Goal: Task Accomplishment & Management: Manage account settings

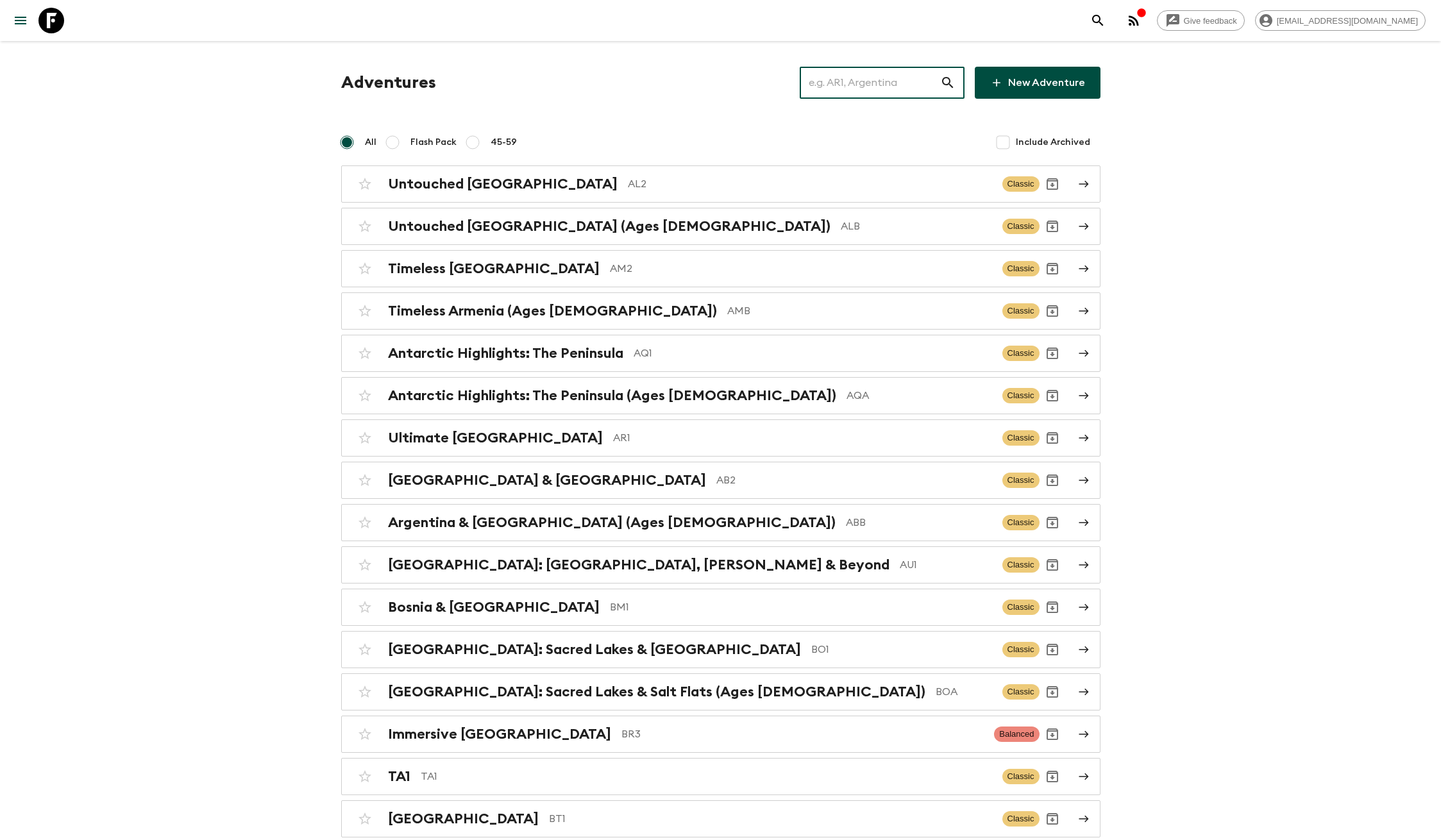
click at [896, 90] on input "text" at bounding box center [870, 82] width 140 height 36
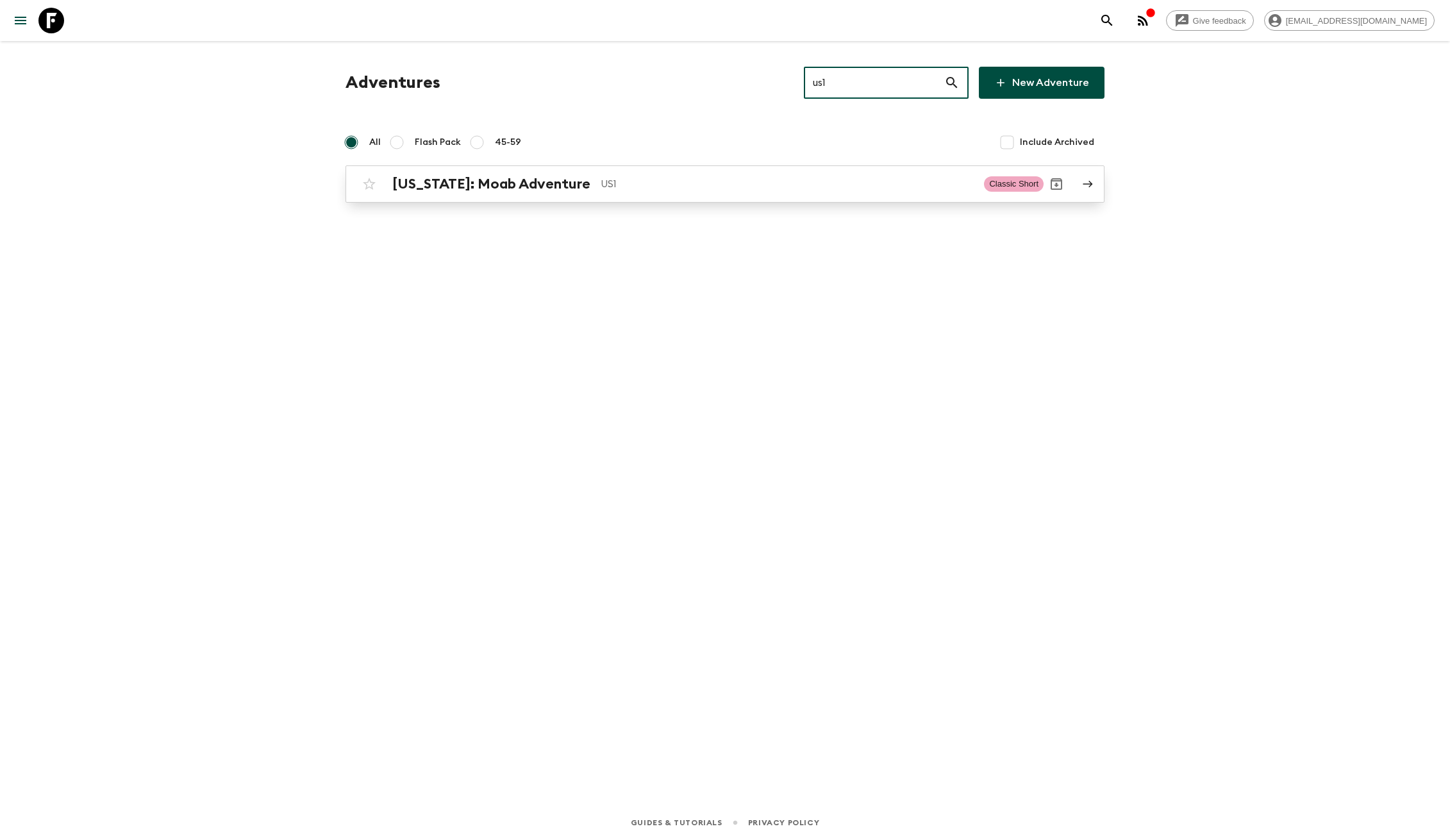
type input "us1"
click at [692, 191] on p "US1" at bounding box center [787, 184] width 373 height 15
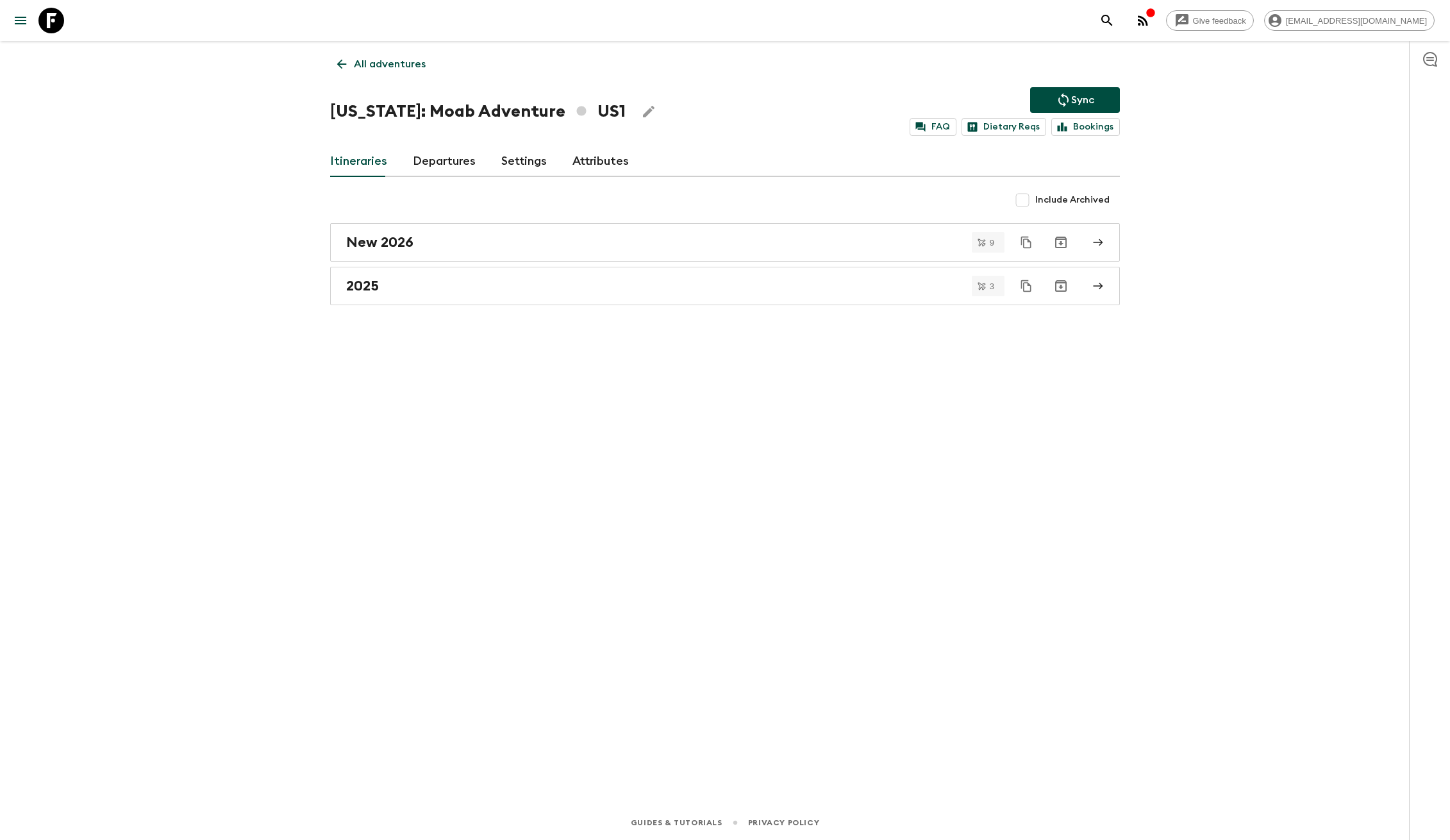
click at [535, 176] on link "Settings" at bounding box center [524, 161] width 46 height 31
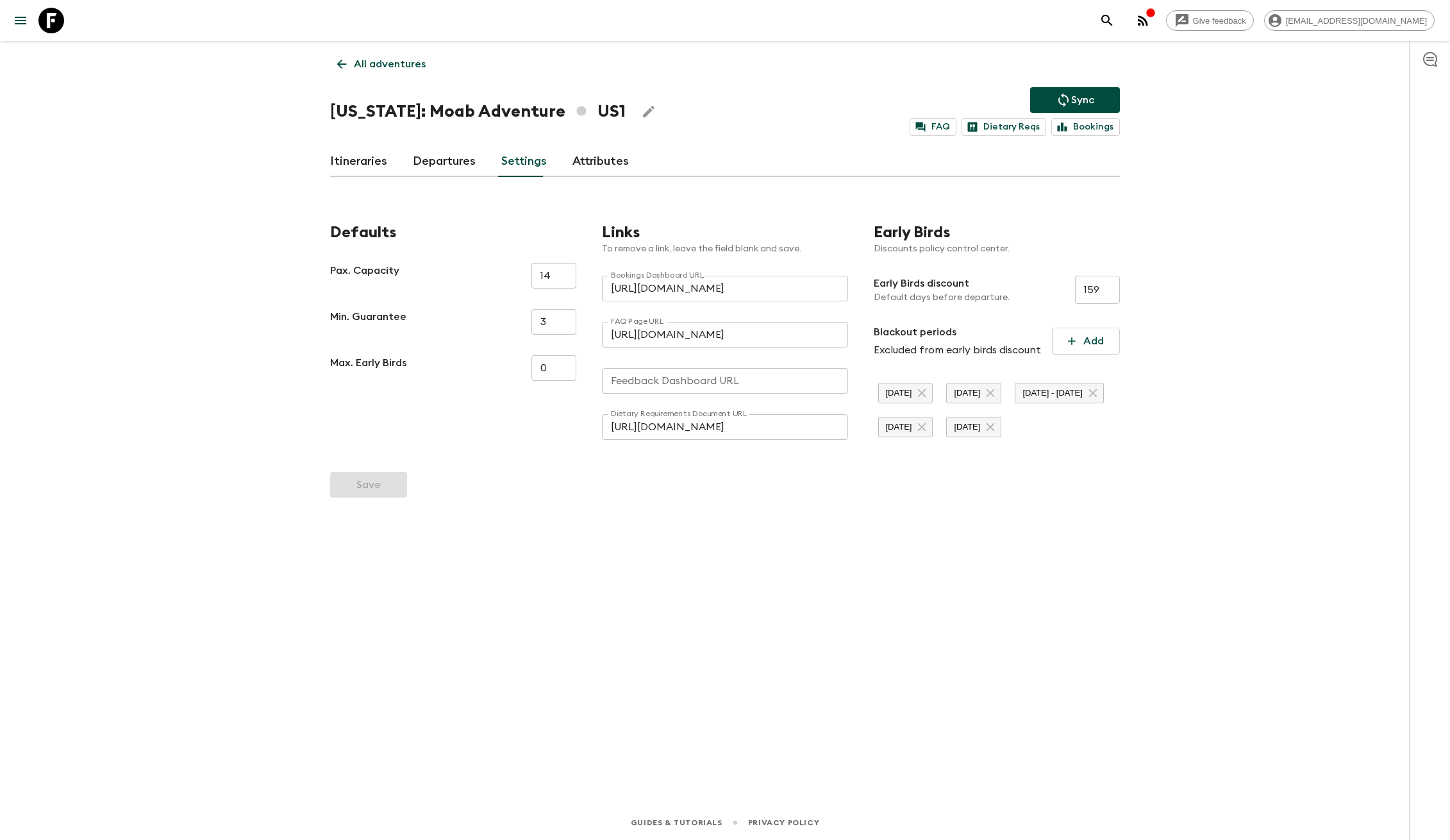
click at [725, 385] on input "Feedback Dashboard URL" at bounding box center [725, 380] width 246 height 25
type input "[Link goes here]"
click at [441, 496] on form "Defaults Pax. Capacity 14 ​ Min. Guarantee 3 ​ Max. Early Birds 0 ​ Links To re…" at bounding box center [724, 352] width 789 height 310
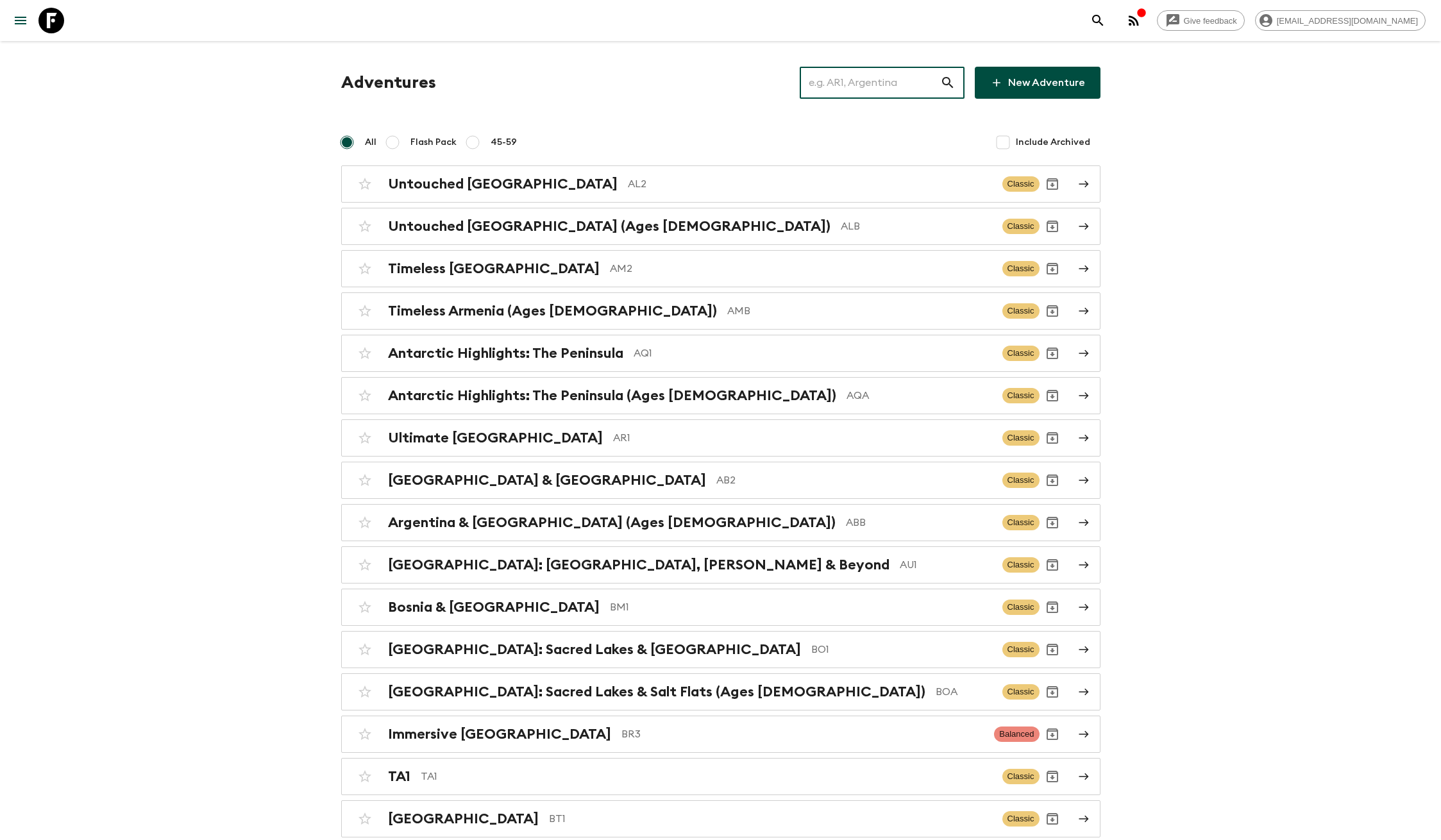
click at [875, 93] on input "text" at bounding box center [870, 82] width 140 height 36
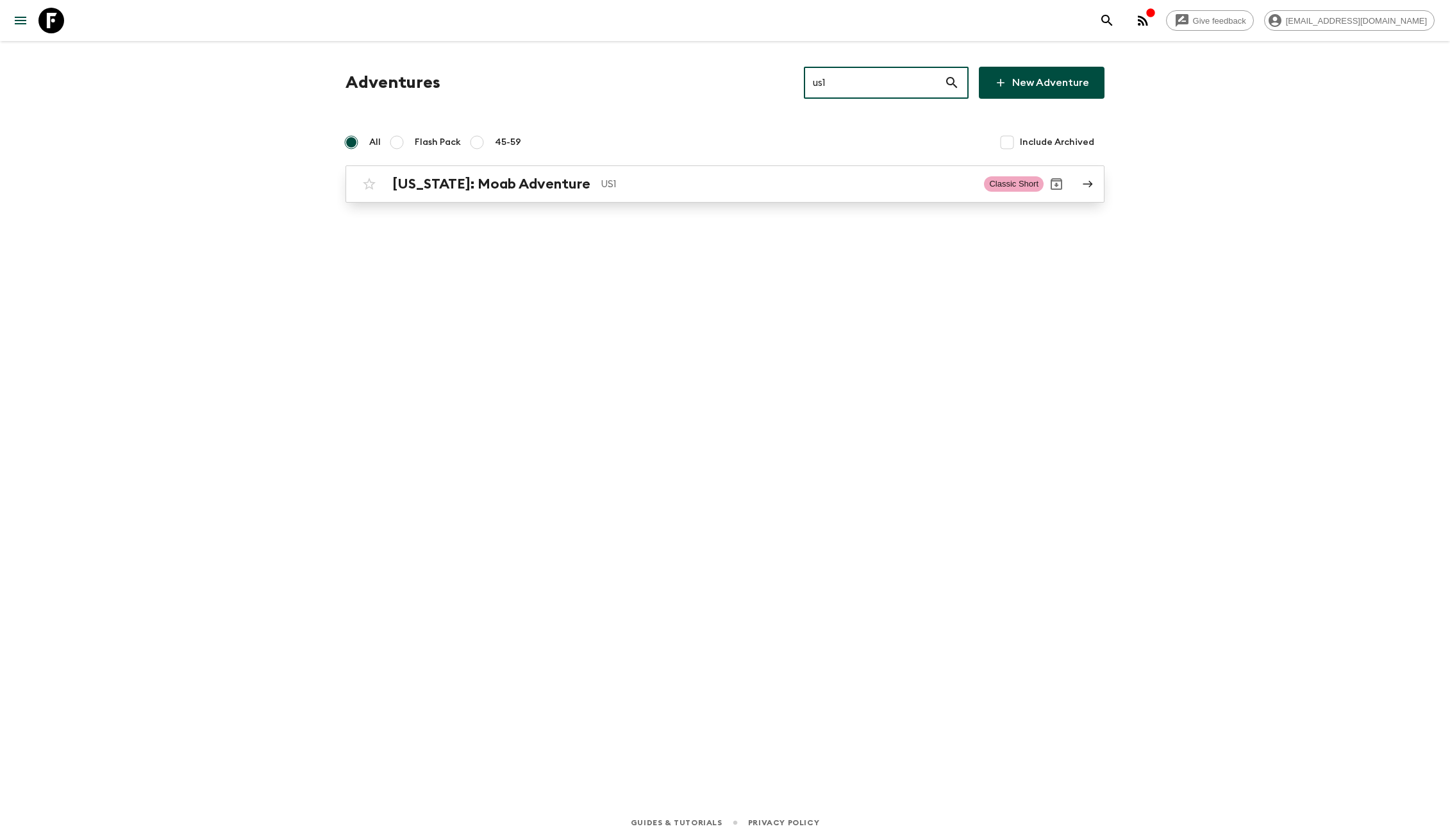
type input "us1"
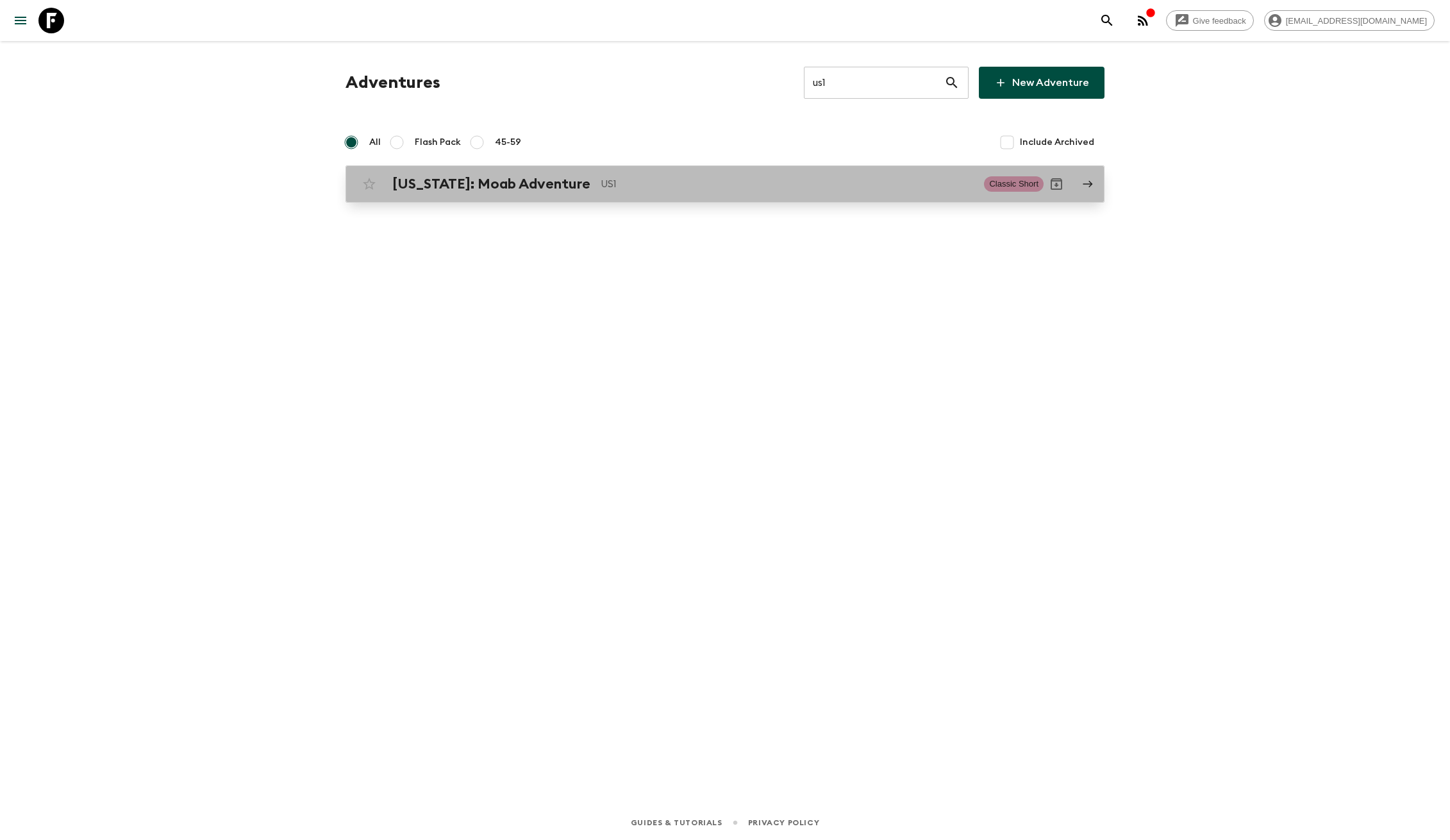
click at [673, 186] on p "US1" at bounding box center [787, 184] width 373 height 15
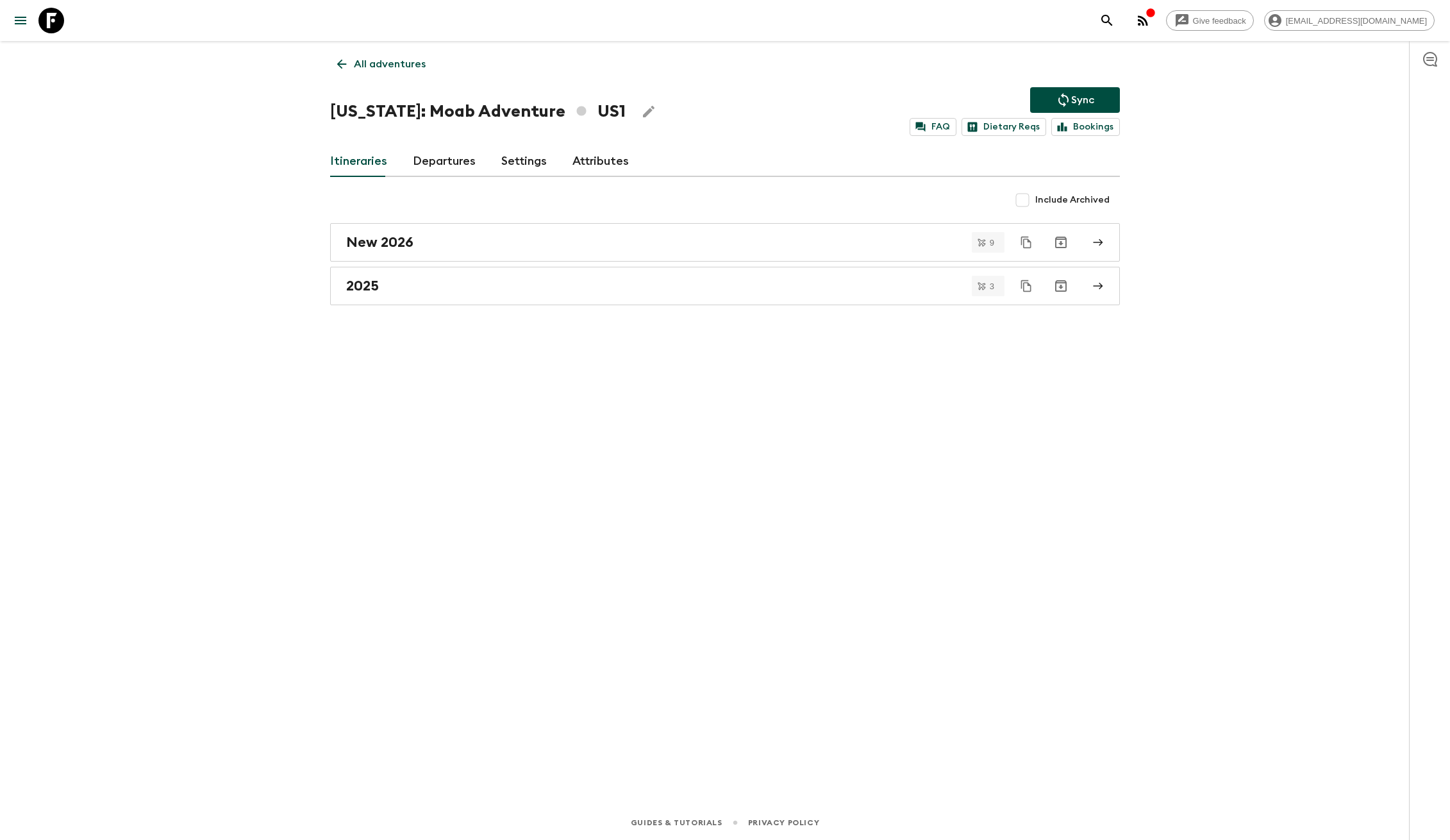
click at [514, 168] on link "Settings" at bounding box center [524, 161] width 46 height 31
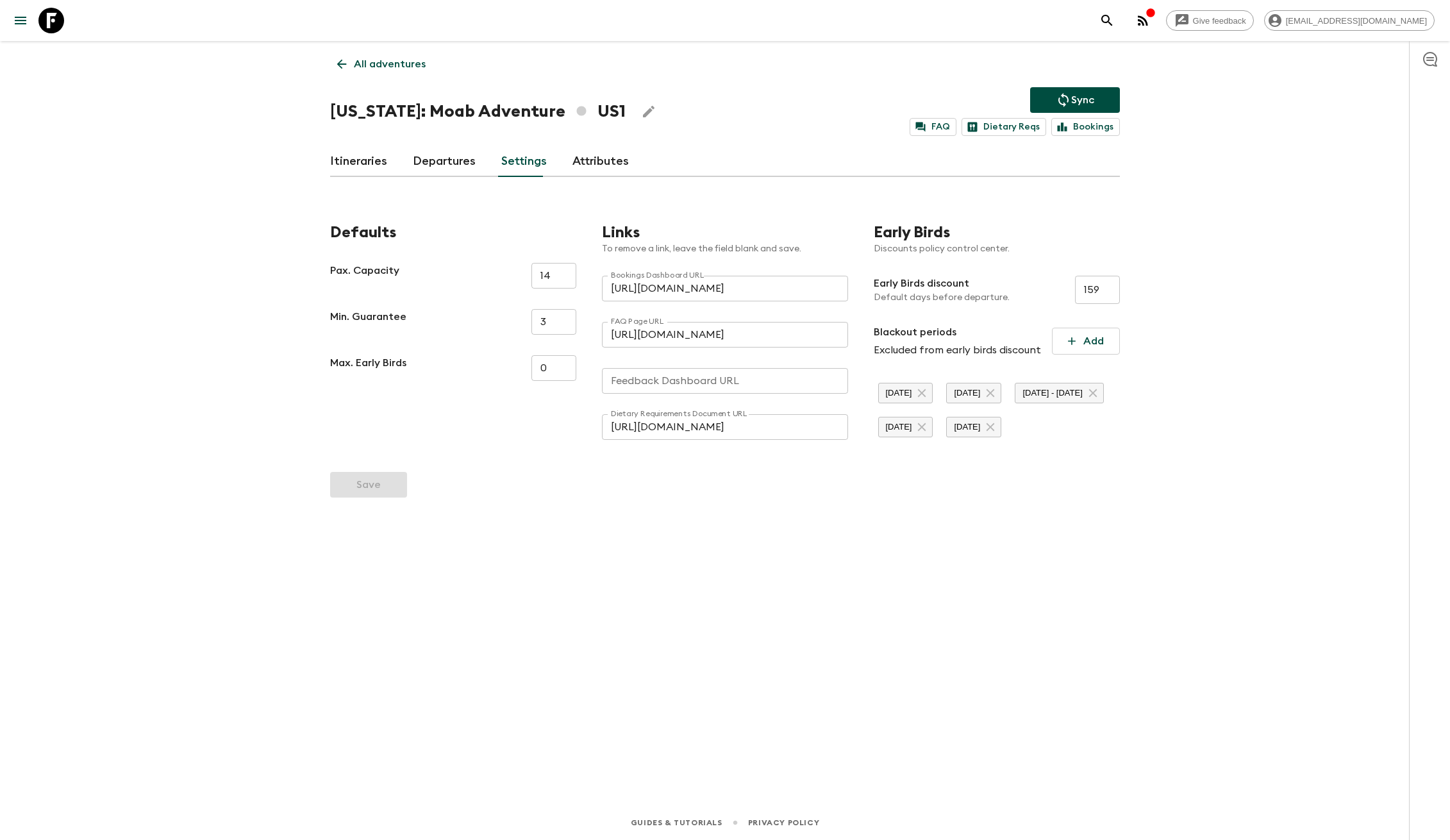
click at [695, 382] on input "Feedback Dashboard URL" at bounding box center [725, 380] width 246 height 25
paste input "https://lookerstudio.google.com/u/0/reporting/c9482644-7285-4c4d-93d5-ea4a9b7c2…"
type input "https://lookerstudio.google.com/u/0/reporting/c9482644-7285-4c4d-93d5-ea4a9b7c2…"
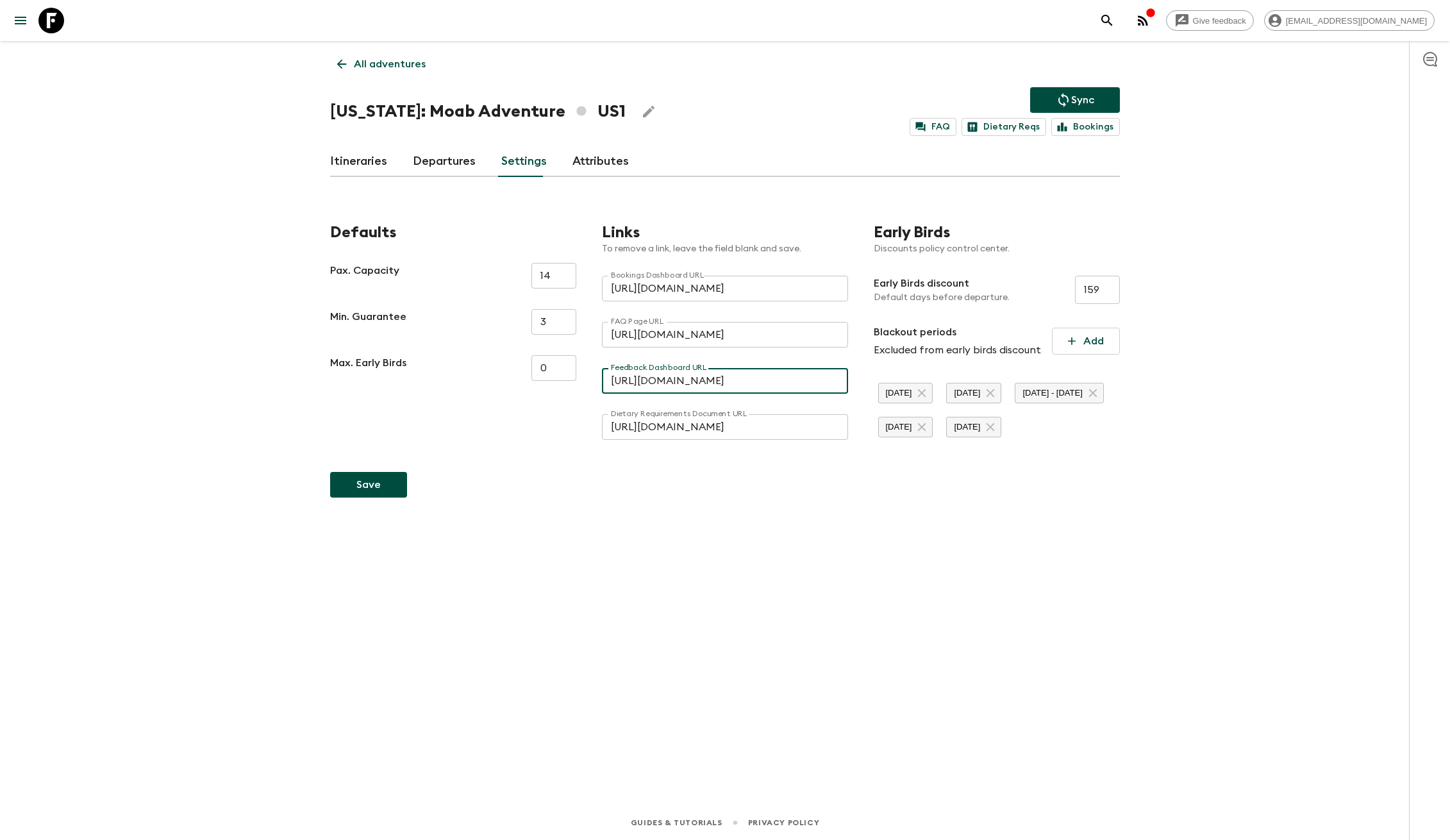
click at [652, 544] on div "All adventures Utah: Moab Adventure US1 Sync FAQ Dietary Reqs Bookings Itinerar…" at bounding box center [725, 405] width 821 height 728
click at [364, 497] on button "Save" at bounding box center [368, 484] width 77 height 25
type input "https://lookerstudio.google.com/u/0/reporting/c9482644-7285-4c4d-93d5-ea4a9b7c2…"
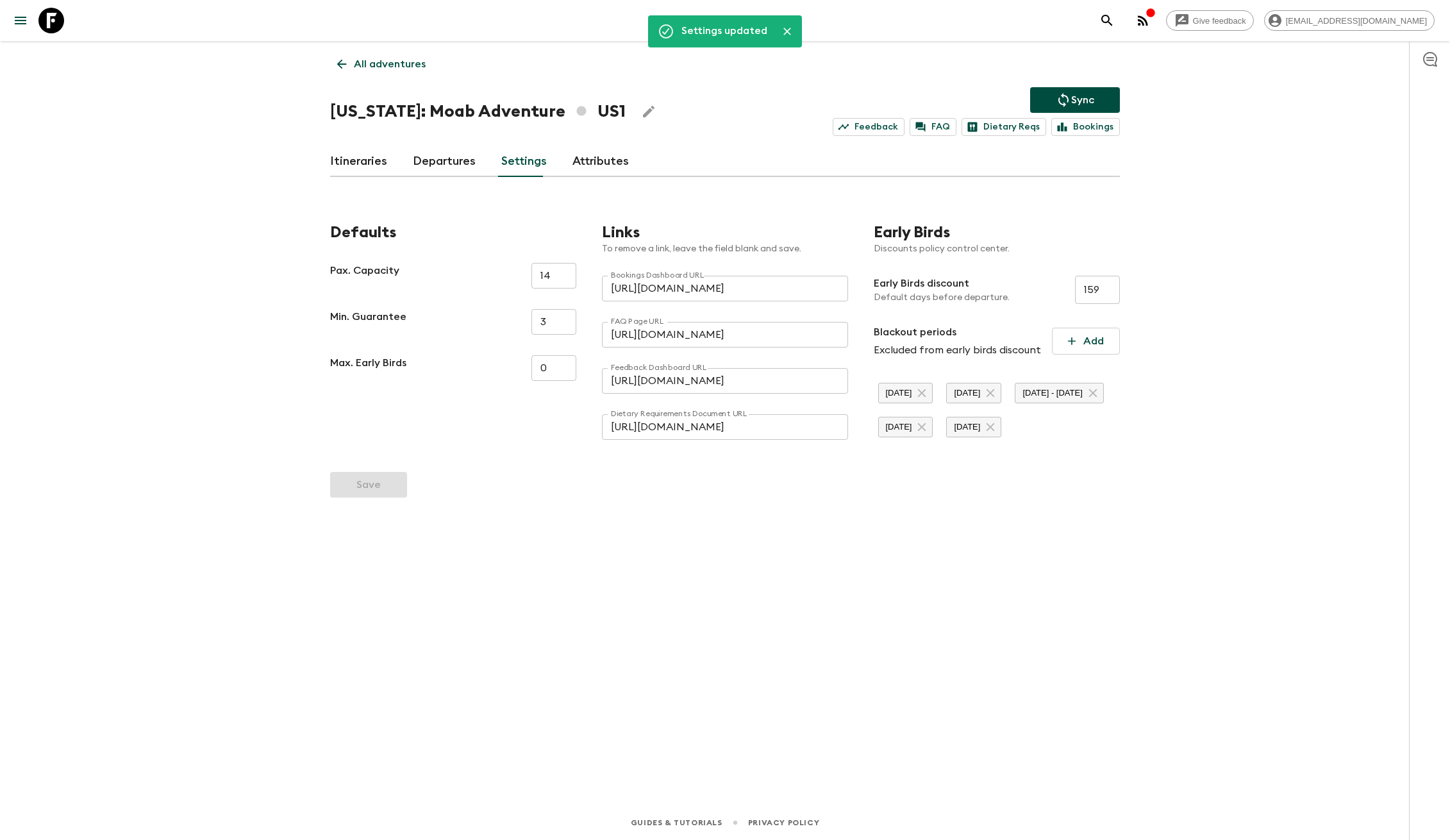
click at [671, 632] on div "Settings updated All adventures Utah: Moab Adventure US1 Sync Feedback FAQ Diet…" at bounding box center [725, 405] width 821 height 728
click at [636, 719] on div "All adventures [US_STATE]: Moab Adventure US1 Sync Feedback FAQ Dietary Reqs Bo…" at bounding box center [725, 405] width 821 height 728
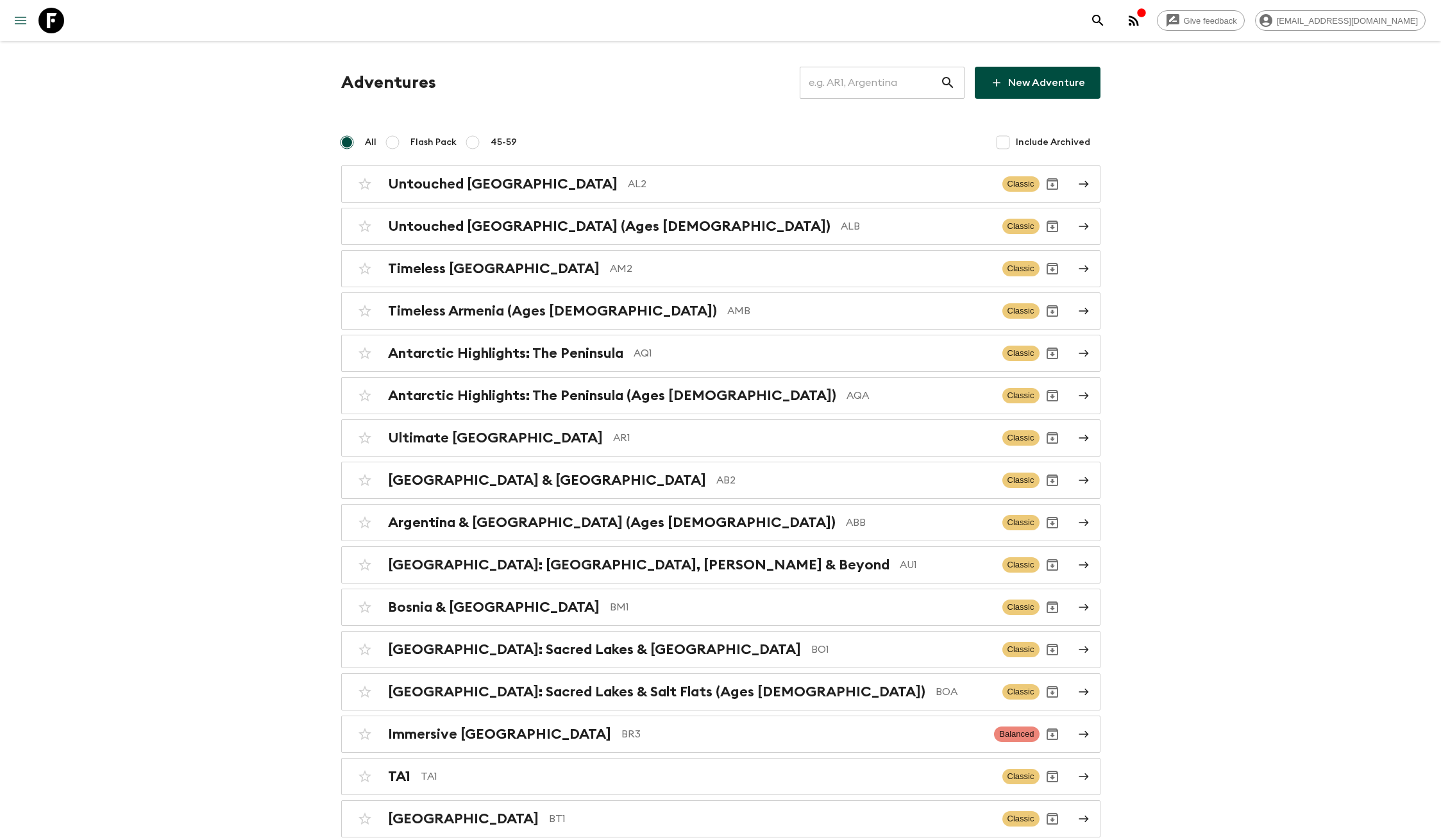
click at [24, 16] on icon "menu" at bounding box center [20, 20] width 15 height 15
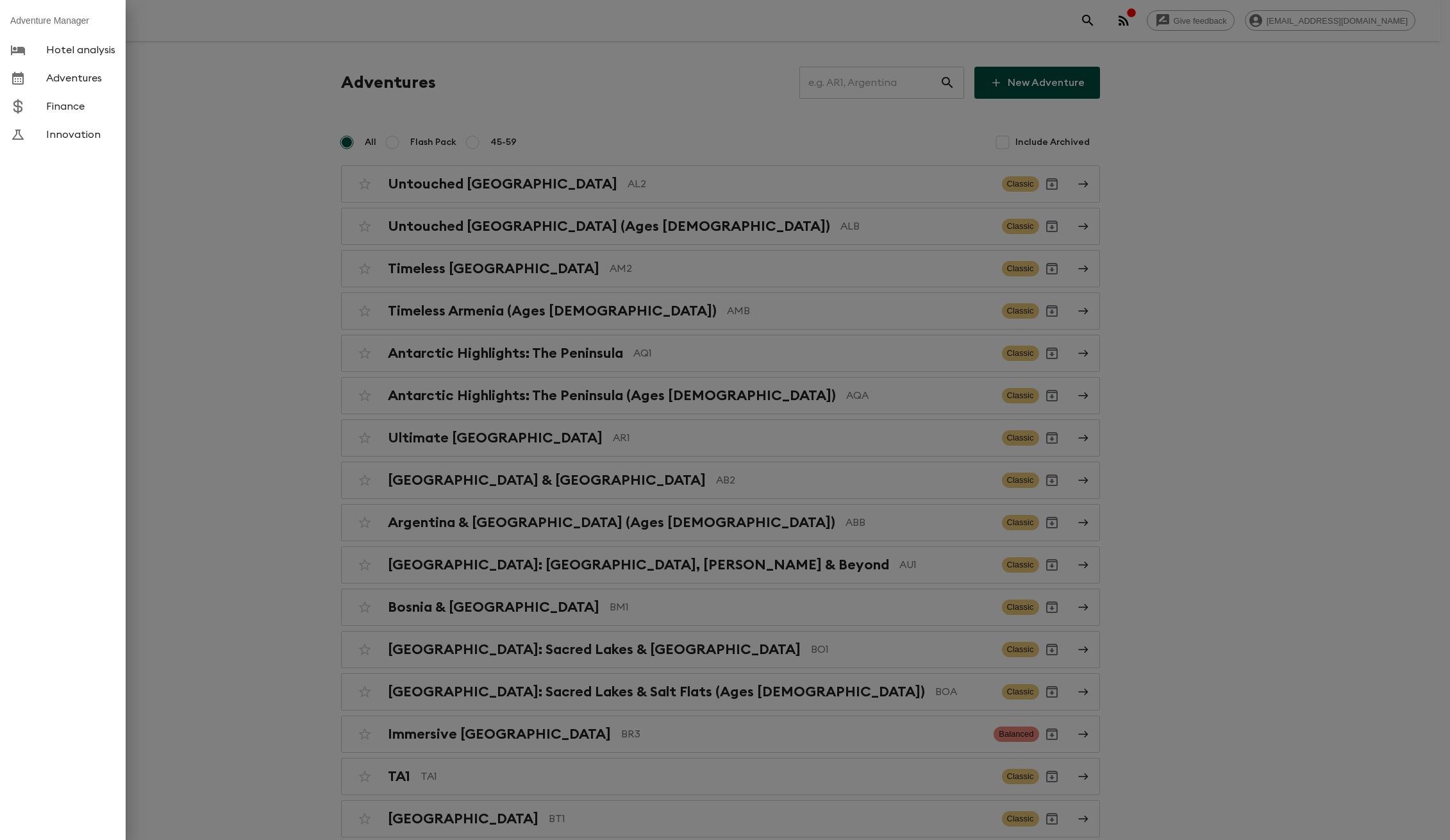
click at [56, 113] on link "Finance" at bounding box center [63, 106] width 126 height 28
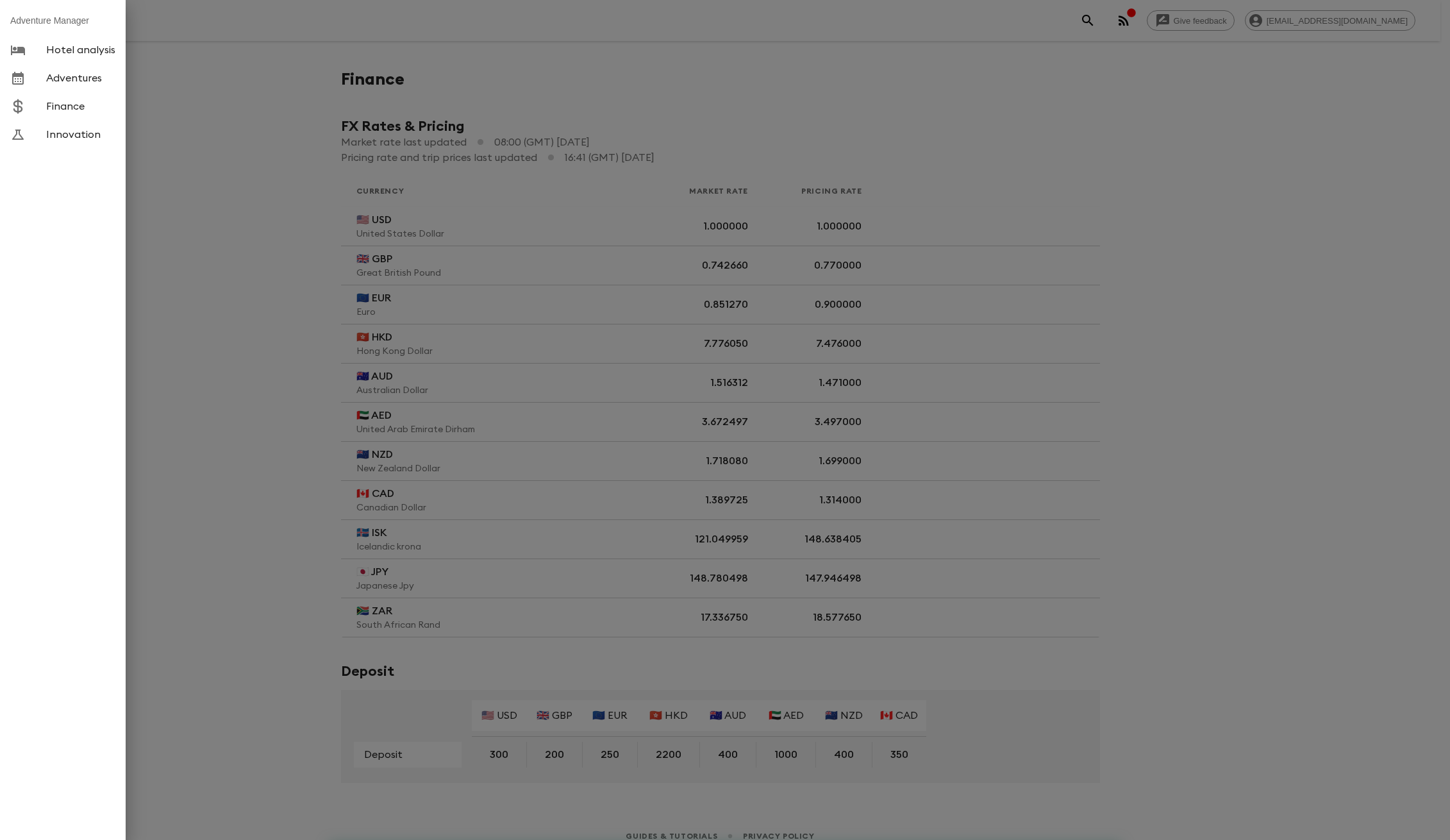
click at [488, 143] on div at bounding box center [725, 420] width 1450 height 840
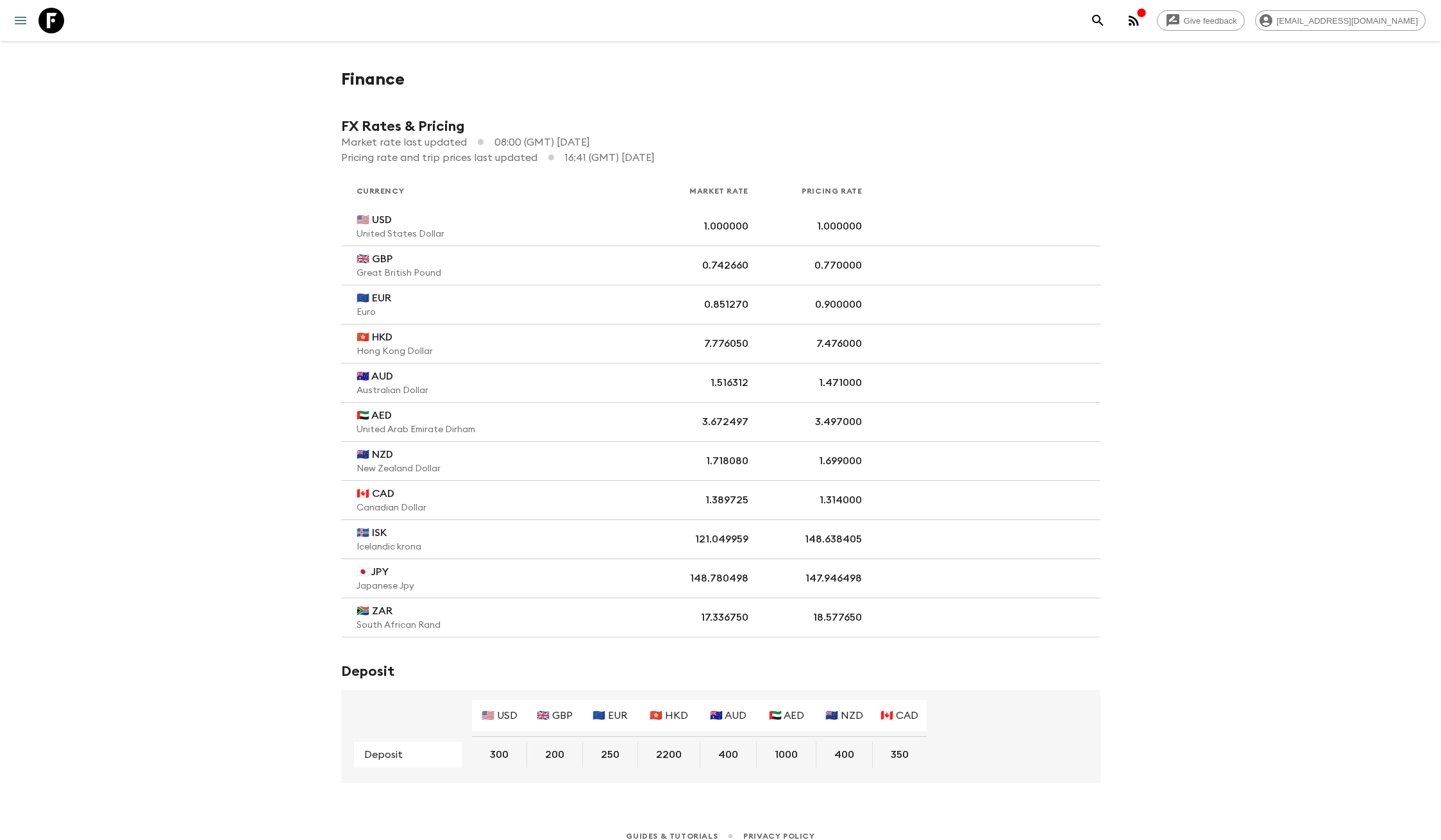
click at [22, 22] on icon "menu" at bounding box center [20, 20] width 15 height 15
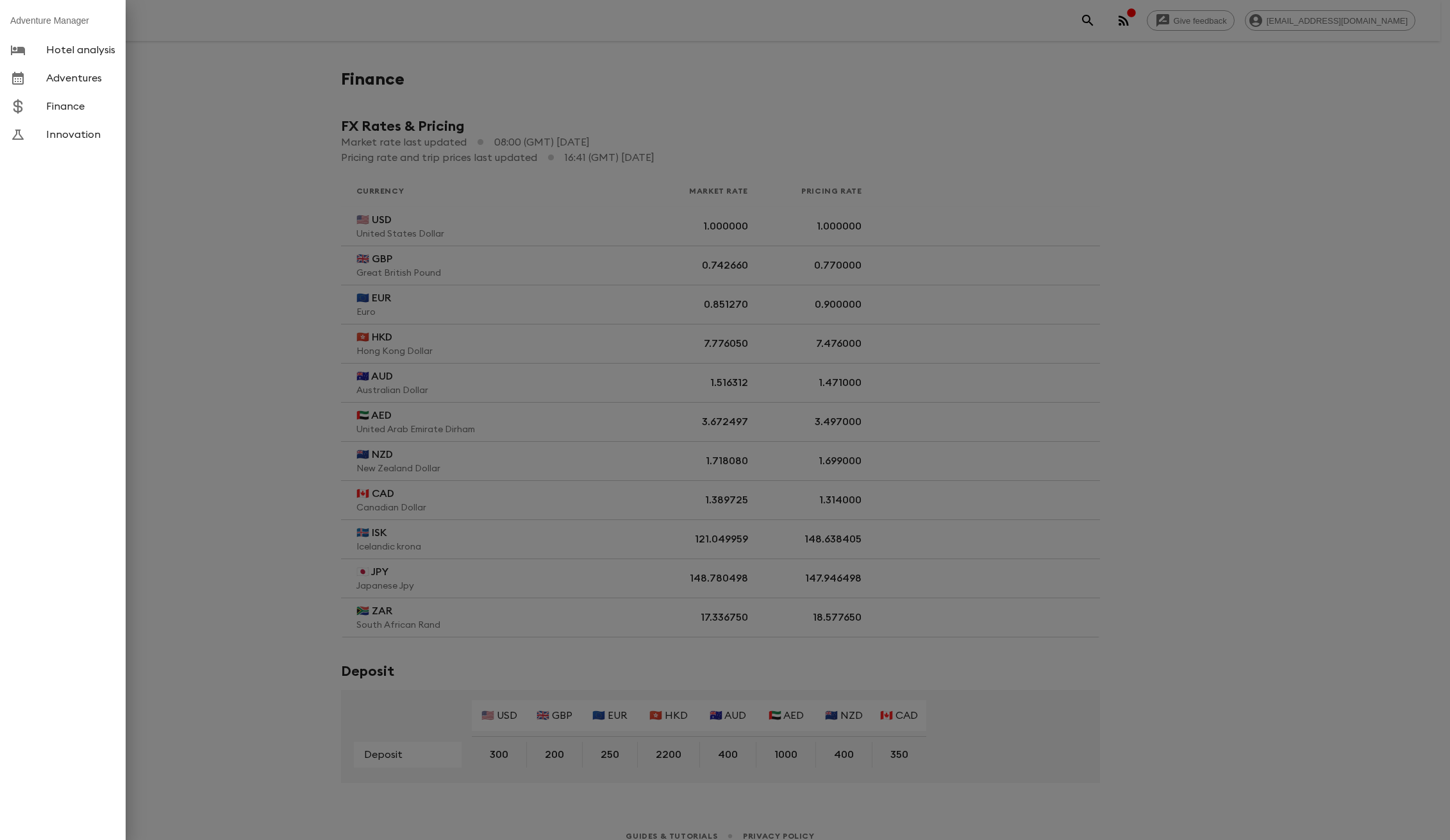
click at [1070, 129] on div at bounding box center [725, 420] width 1450 height 840
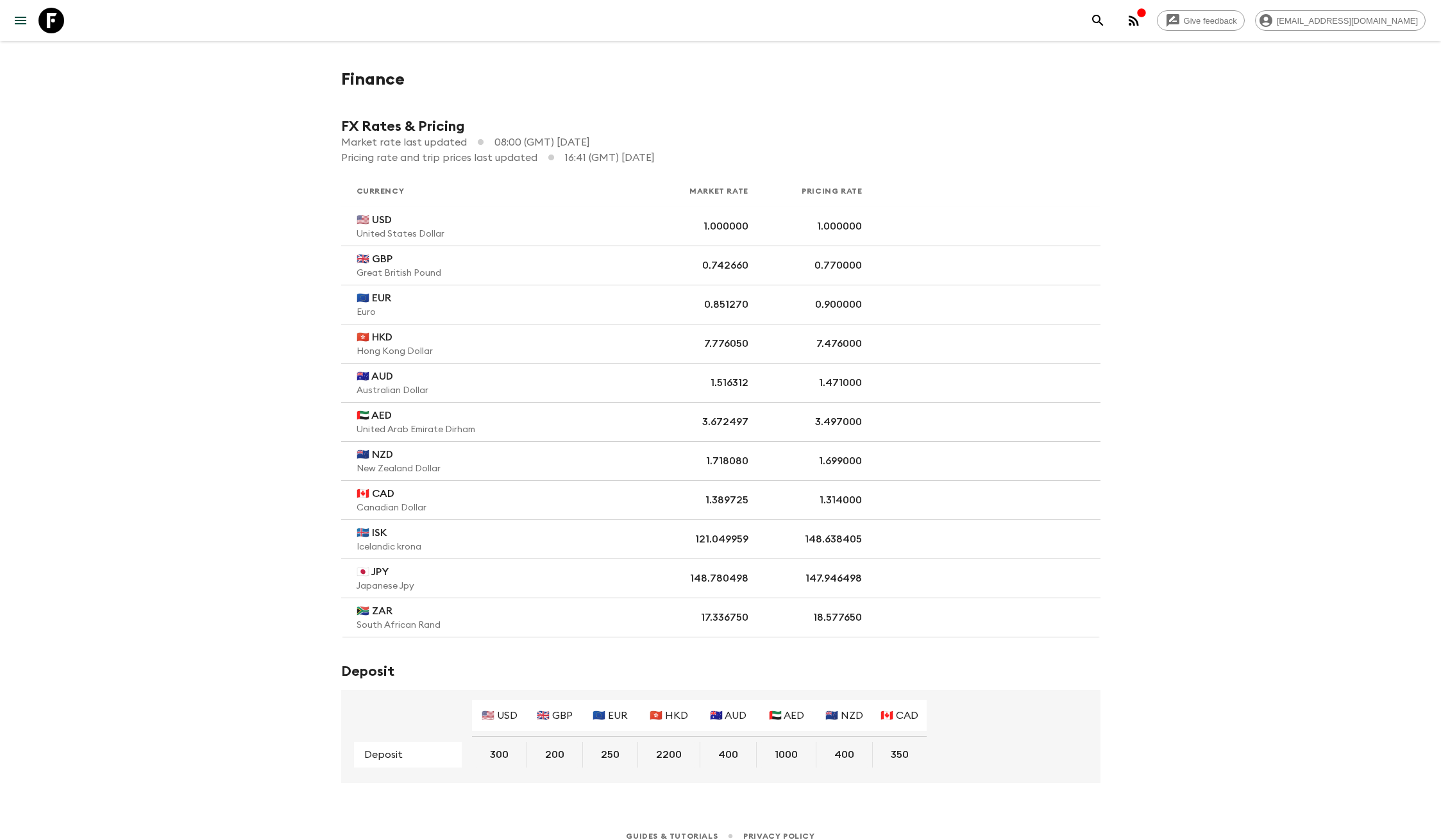
click at [1372, 2] on div "Give feedback aris@flashpack.com" at bounding box center [720, 20] width 1441 height 41
click at [1375, 20] on span "aris@flashpack.com" at bounding box center [1347, 20] width 155 height 9
click at [1345, 66] on span "Sign out" at bounding box center [1342, 66] width 40 height 13
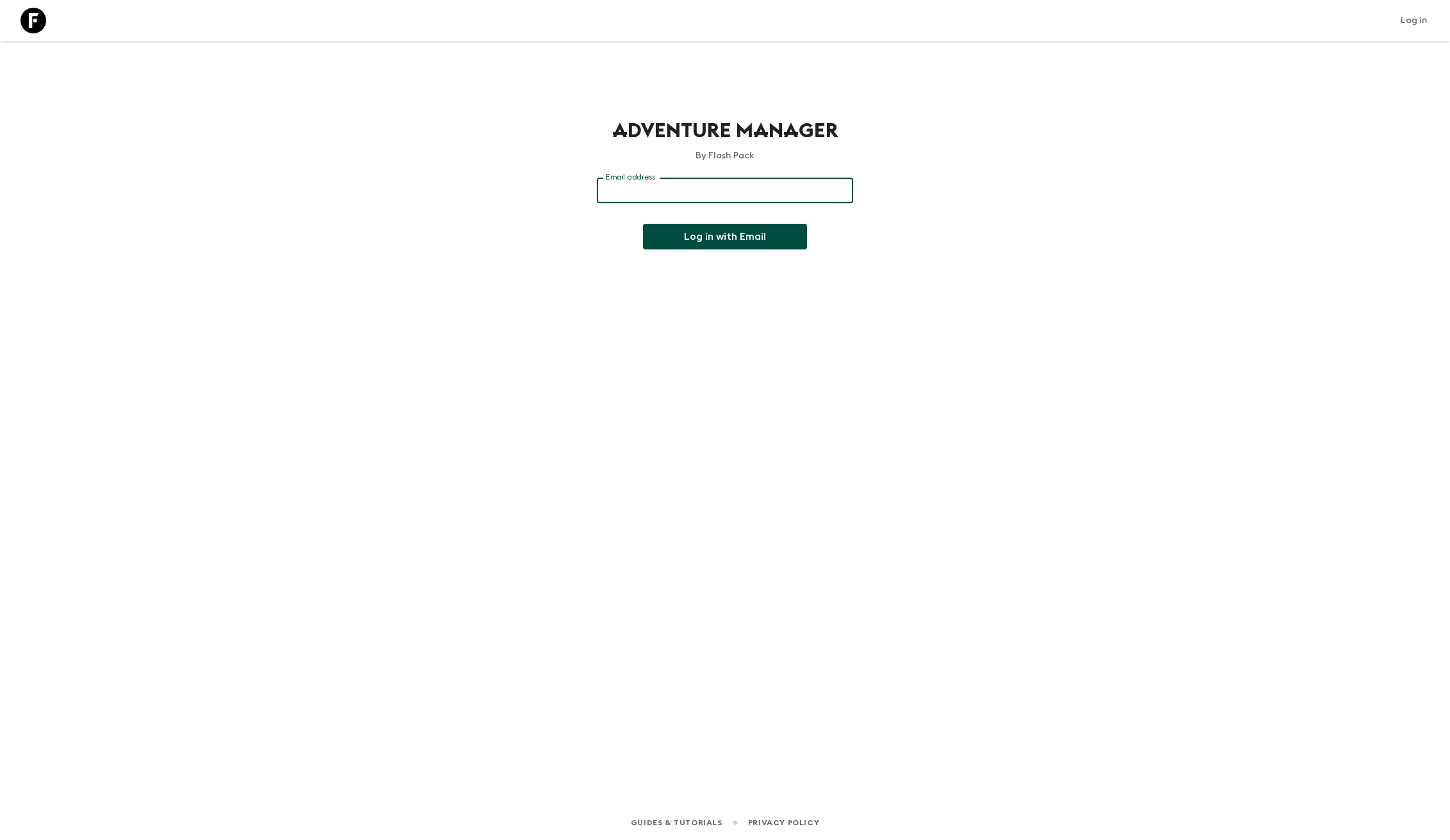
click at [642, 200] on input "Email address" at bounding box center [725, 190] width 256 height 25
type input "developers@flashpack.com"
click at [643, 224] on button "Log in with Email" at bounding box center [725, 236] width 164 height 25
